Goal: Task Accomplishment & Management: Use online tool/utility

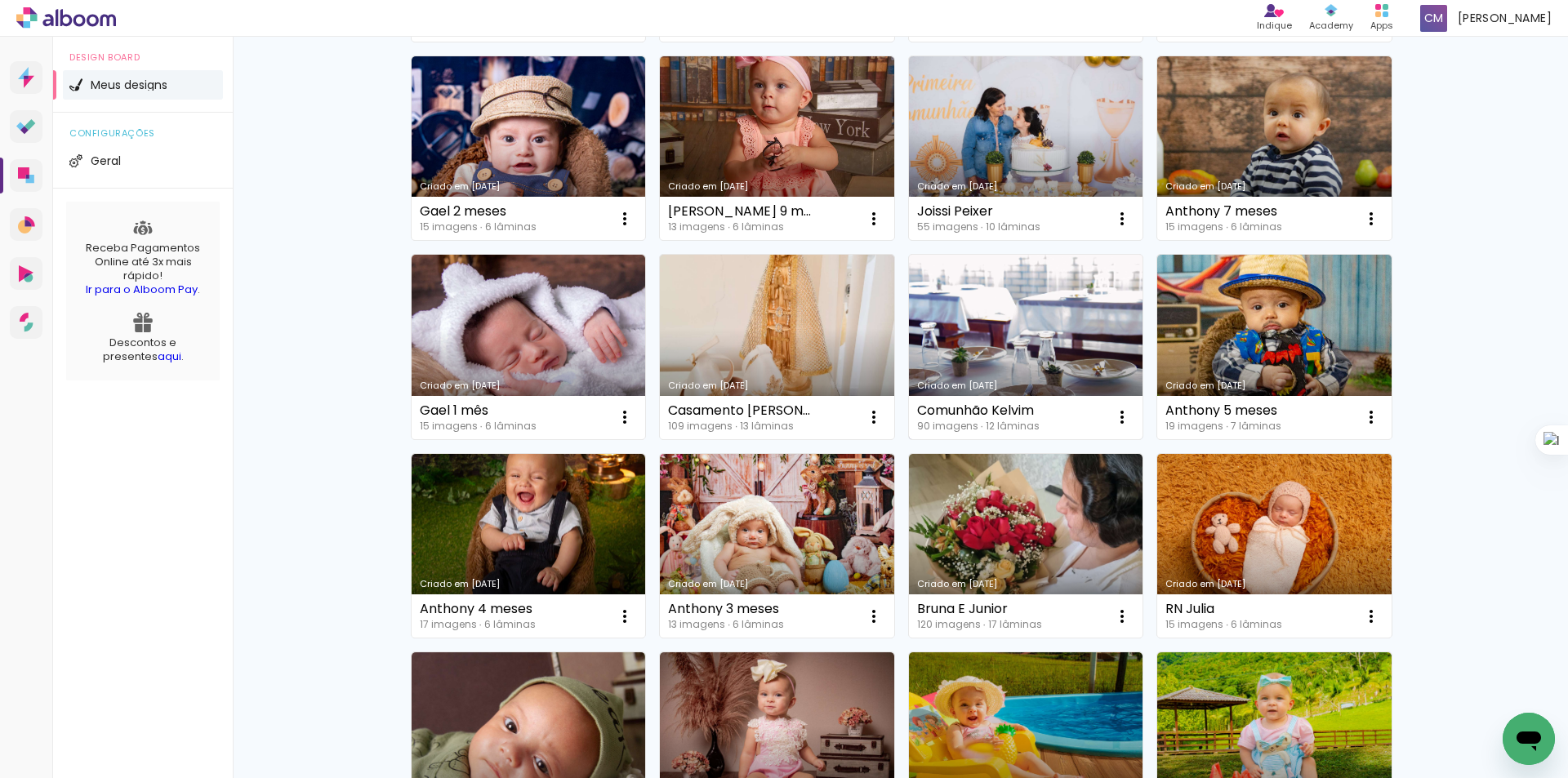
scroll to position [408, 0]
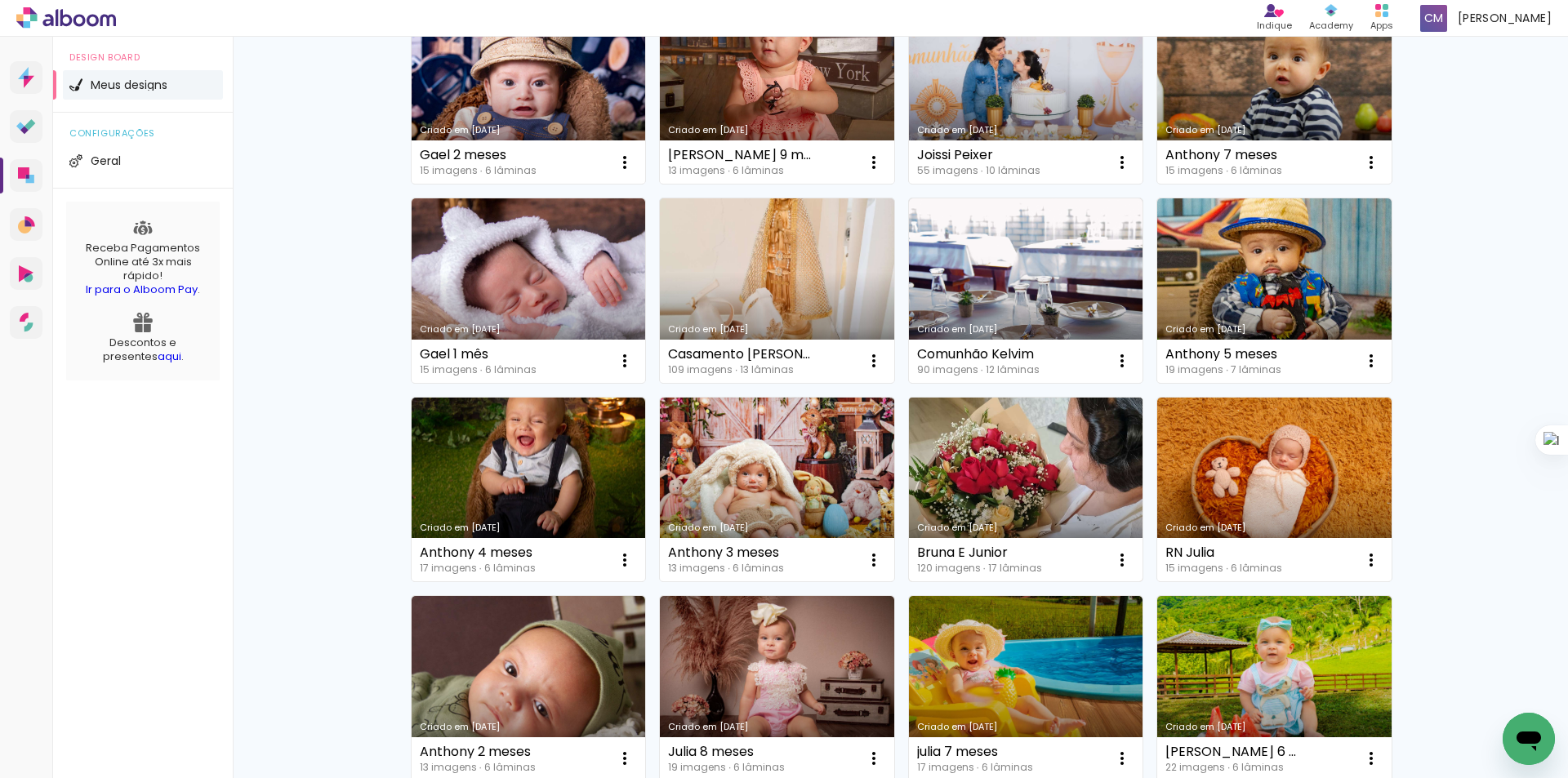
click at [970, 468] on link "Criado em [DATE]" at bounding box center [1026, 489] width 234 height 185
